Goal: Transaction & Acquisition: Subscribe to service/newsletter

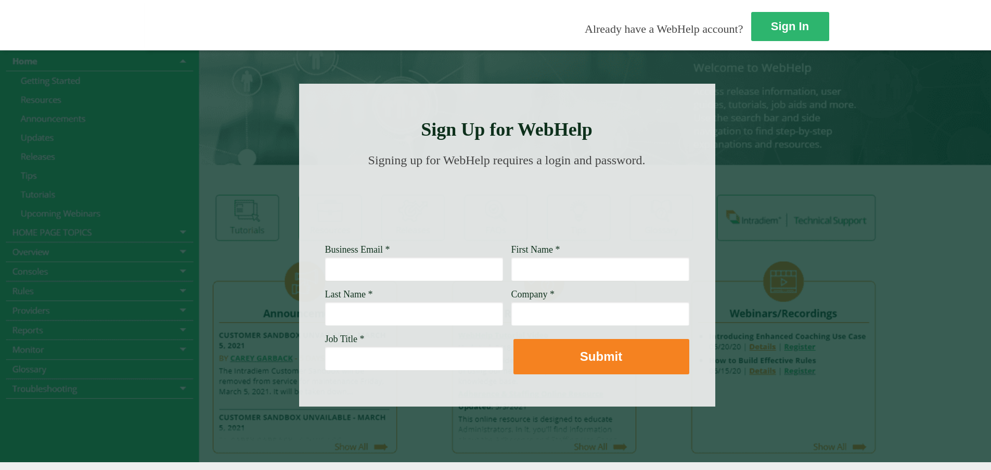
click at [325, 269] on input "Business Email *" at bounding box center [414, 269] width 178 height 24
type input "p"
type input "sergio.pena@wellsfargo.com"
type input "Sergio"
click at [325, 323] on input "Last Name *" at bounding box center [414, 314] width 178 height 24
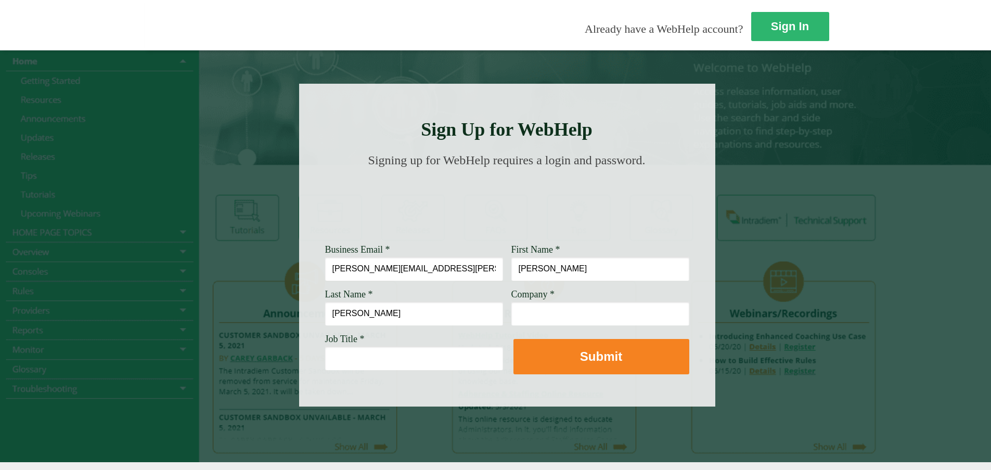
type input "Pena"
type input "WellsFargo"
click at [325, 362] on input "Job Title *" at bounding box center [414, 359] width 178 height 24
paste input "Customer Service Associate Manager"
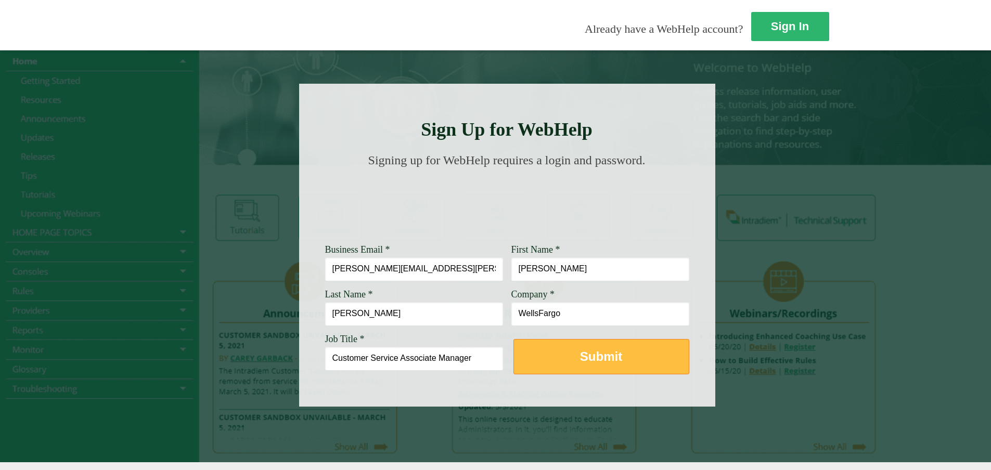
type input "Customer Service Associate Manager"
click at [580, 360] on strong "Submit" at bounding box center [601, 357] width 42 height 14
